Goal: Task Accomplishment & Management: Manage account settings

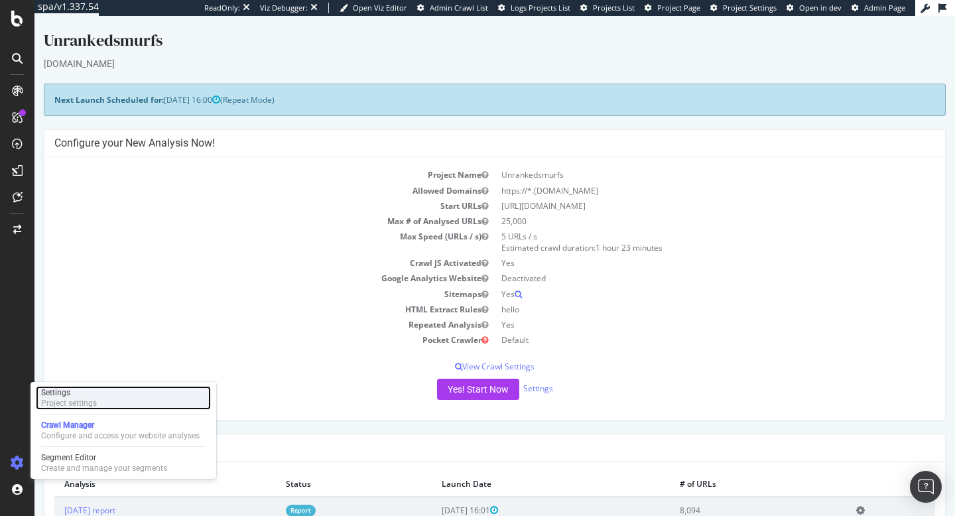
click at [74, 404] on div "Project settings" at bounding box center [69, 403] width 56 height 11
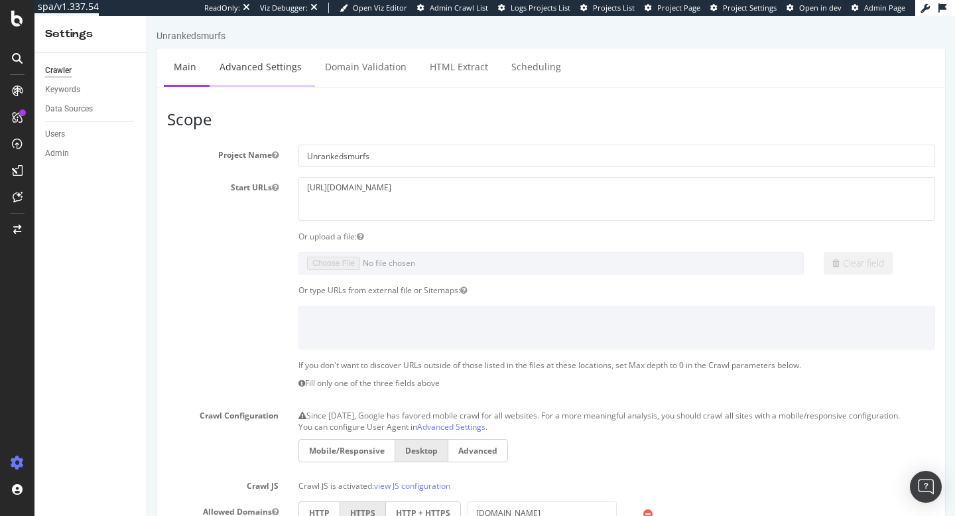
click at [264, 78] on link "Advanced Settings" at bounding box center [261, 66] width 102 height 36
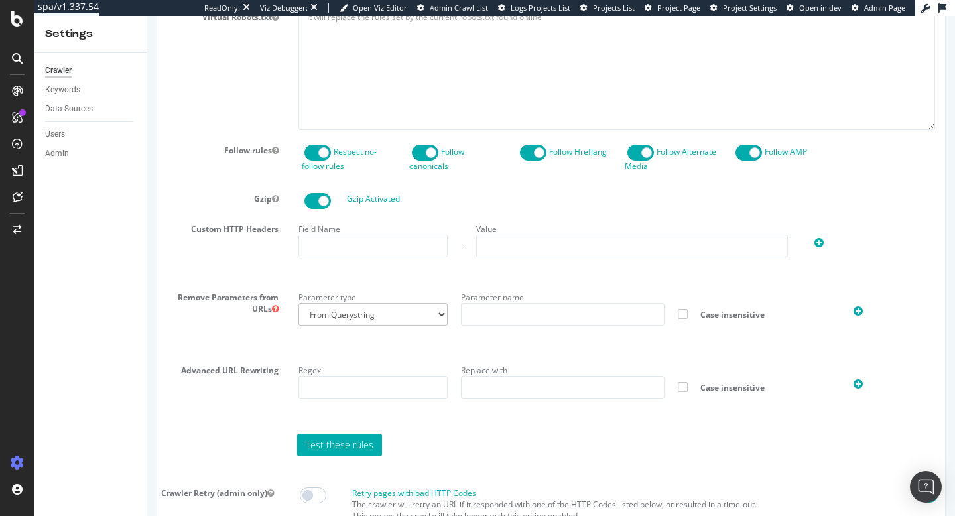
scroll to position [721, 0]
